Goal: Register for event/course

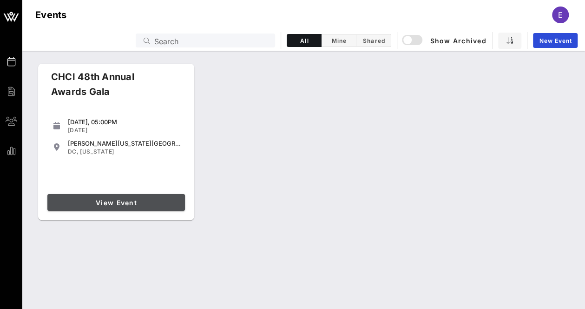
click at [105, 201] on span "View Event" at bounding box center [116, 202] width 130 height 8
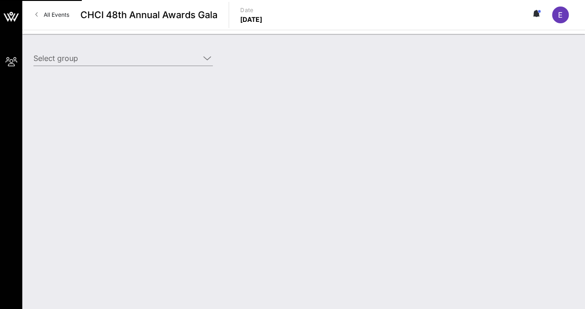
type input "American Beverage Association (American Beverage Association) [[PERSON_NAME], […"
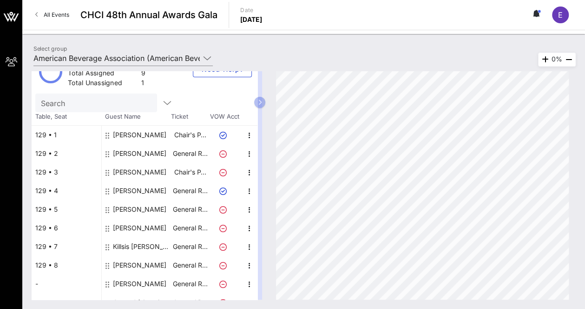
scroll to position [33, 0]
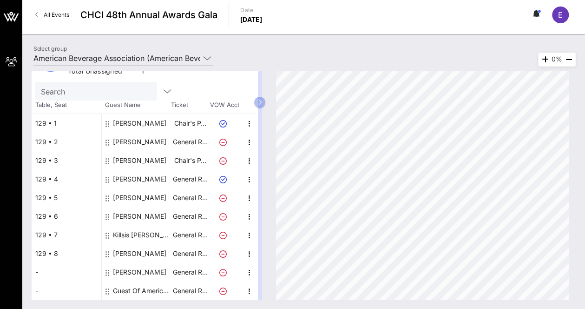
click at [119, 248] on div "[PERSON_NAME]" at bounding box center [139, 253] width 53 height 19
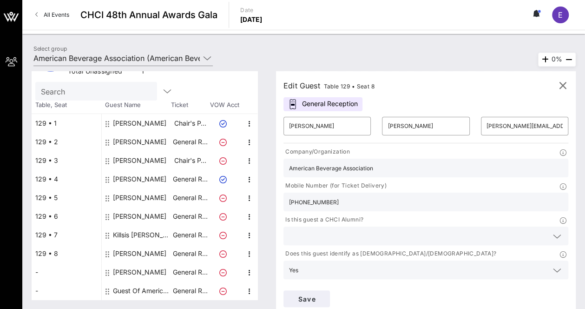
click at [131, 274] on div "[PERSON_NAME]" at bounding box center [139, 272] width 53 height 19
type input "[PERSON_NAME]"
type input "Hazbun"
type input "[PERSON_NAME][EMAIL_ADDRESS][PERSON_NAME][DOMAIN_NAME]"
type input "High Ambition Coalition for Nature and People"
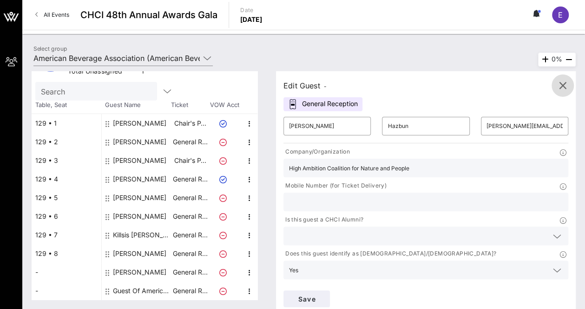
click at [563, 84] on icon "button" at bounding box center [562, 85] width 11 height 11
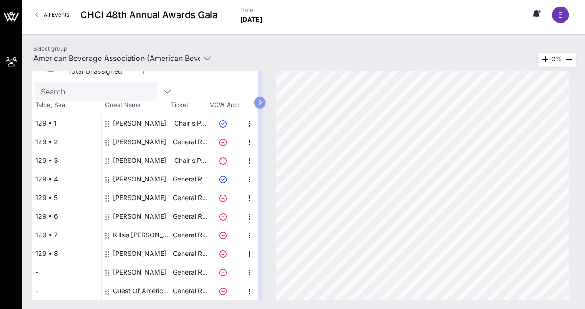
click at [265, 98] on button "button" at bounding box center [259, 102] width 11 height 11
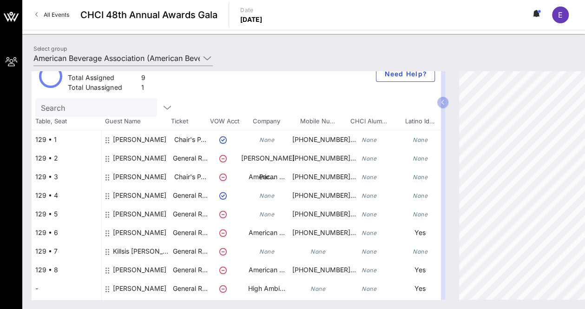
scroll to position [0, 0]
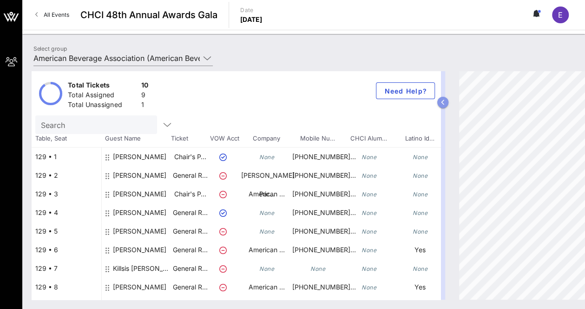
click at [443, 98] on button "button" at bounding box center [442, 102] width 11 height 11
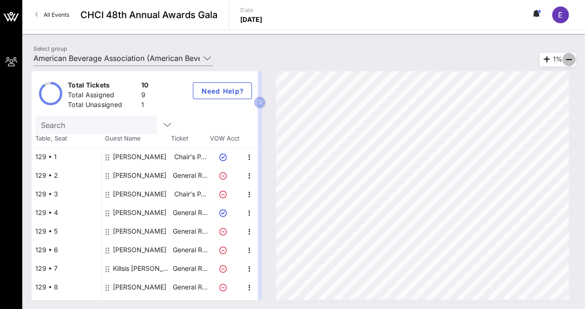
click at [568, 55] on icon "button" at bounding box center [568, 59] width 11 height 11
click at [545, 60] on icon "button" at bounding box center [545, 59] width 11 height 11
click at [533, 11] on icon at bounding box center [537, 13] width 8 height 7
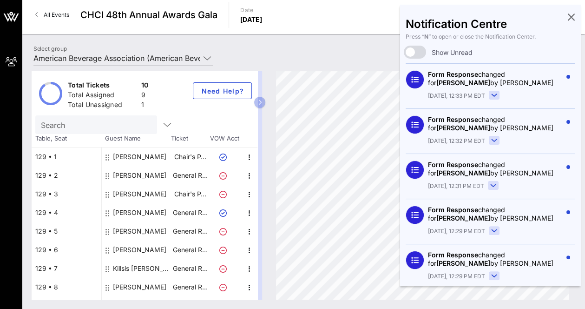
click at [496, 93] on rect at bounding box center [495, 95] width 10 height 8
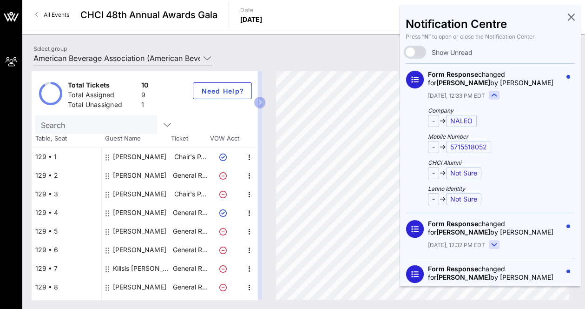
click at [568, 10] on button at bounding box center [571, 15] width 7 height 11
